Goal: Browse casually: Explore the website without a specific task or goal

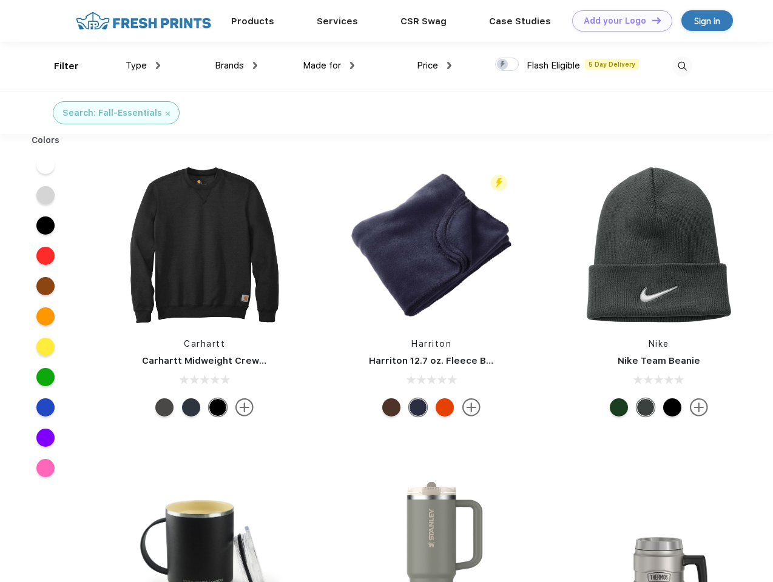
click at [618, 21] on link "Add your Logo Design Tool" at bounding box center [622, 20] width 100 height 21
click at [58, 66] on div "Filter" at bounding box center [66, 66] width 25 height 14
click at [143, 66] on span "Type" at bounding box center [136, 65] width 21 height 11
click at [236, 66] on span "Brands" at bounding box center [229, 65] width 29 height 11
click at [329, 66] on span "Made for" at bounding box center [322, 65] width 38 height 11
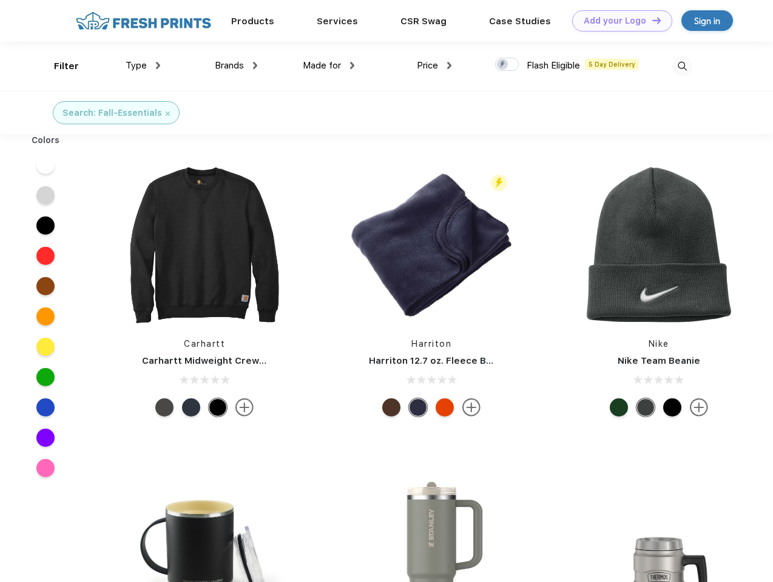
click at [434, 66] on span "Price" at bounding box center [427, 65] width 21 height 11
click at [507, 65] on div at bounding box center [507, 64] width 24 height 13
click at [503, 65] on input "checkbox" at bounding box center [499, 61] width 8 height 8
click at [682, 66] on img at bounding box center [682, 66] width 20 height 20
click at [45, 165] on div at bounding box center [45, 165] width 47 height 30
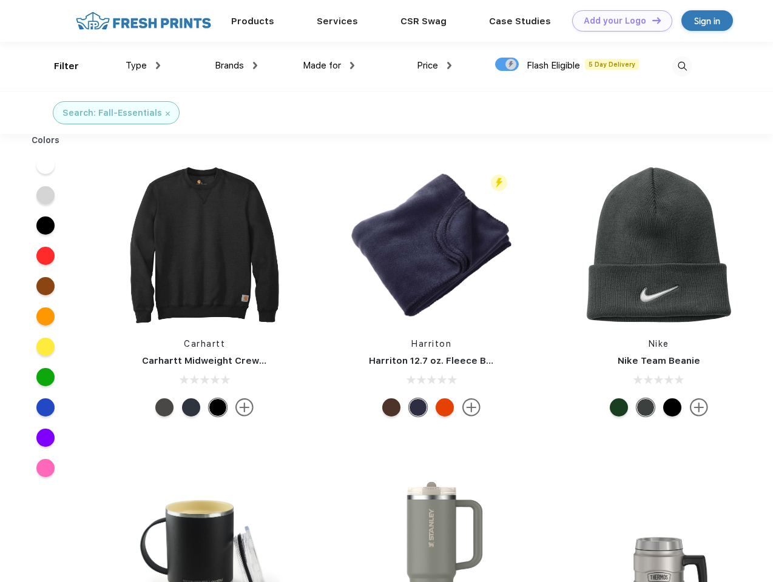
click at [45, 195] on div at bounding box center [45, 195] width 47 height 30
